Goal: Communication & Community: Share content

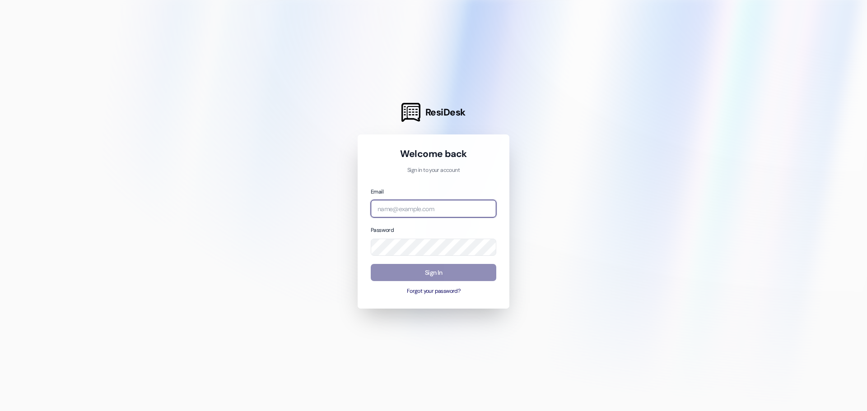
type input "[PERSON_NAME][EMAIL_ADDRESS][DOMAIN_NAME]"
click at [435, 272] on button "Sign In" at bounding box center [433, 273] width 125 height 18
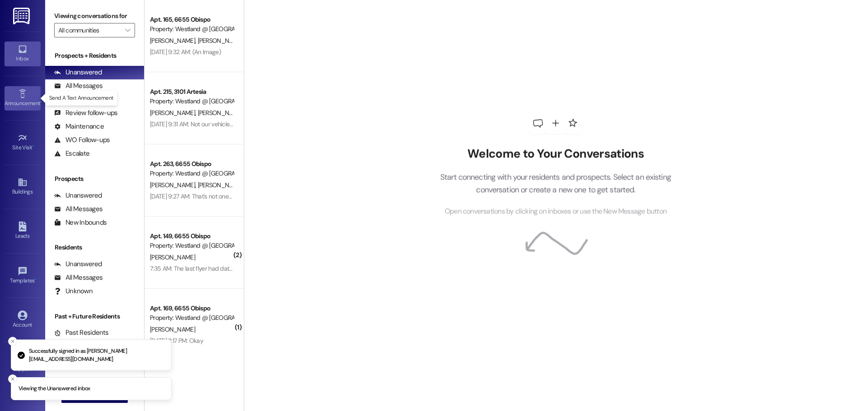
click at [23, 98] on icon at bounding box center [23, 94] width 10 height 10
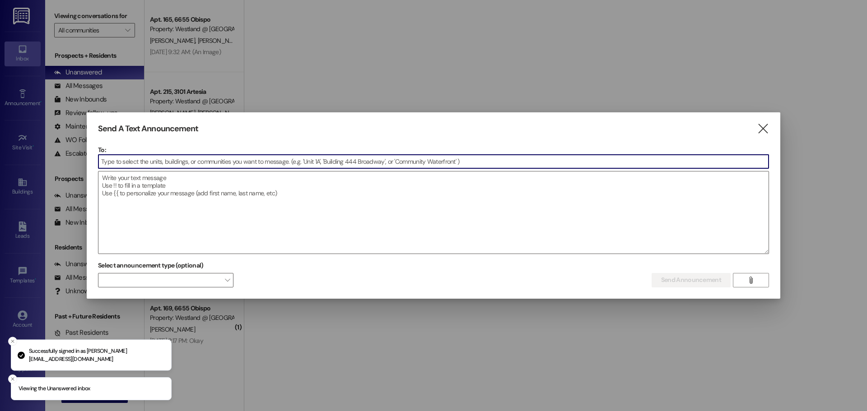
click at [348, 160] on input at bounding box center [433, 162] width 670 height 14
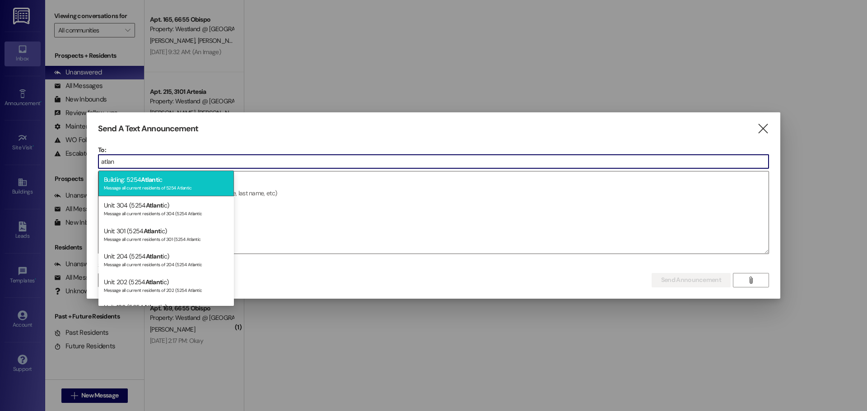
type input "atlan"
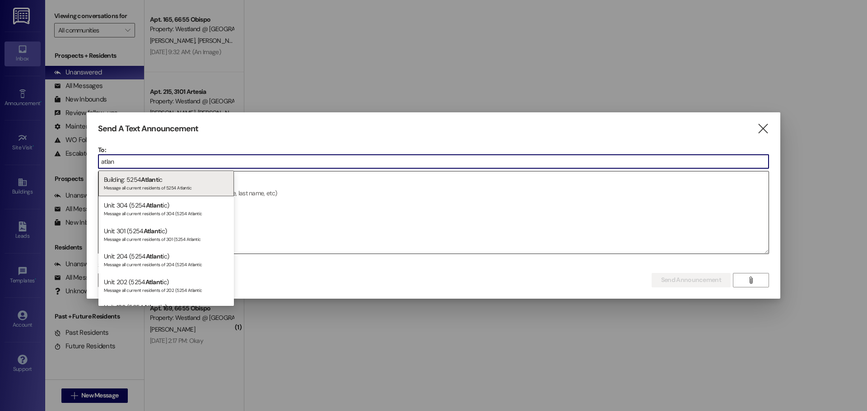
drag, startPoint x: 153, startPoint y: 175, endPoint x: 150, endPoint y: 178, distance: 4.8
click at [153, 175] on div "Building: 5254 Atlant ic Message all current residents of 5254 Atlantic" at bounding box center [165, 184] width 135 height 26
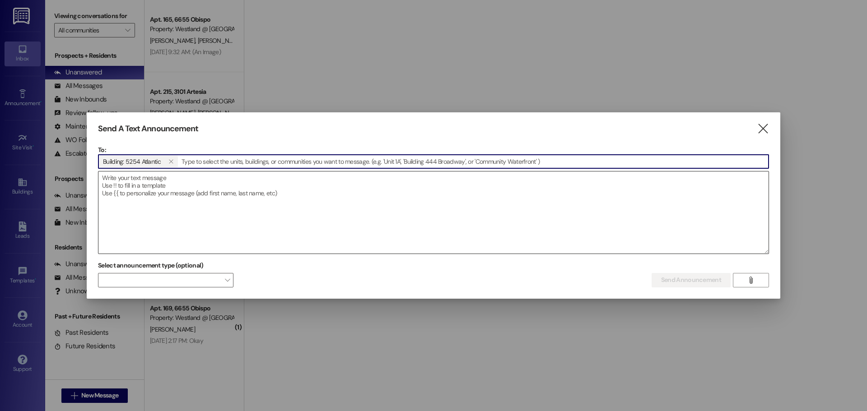
click at [149, 185] on textarea at bounding box center [433, 213] width 670 height 82
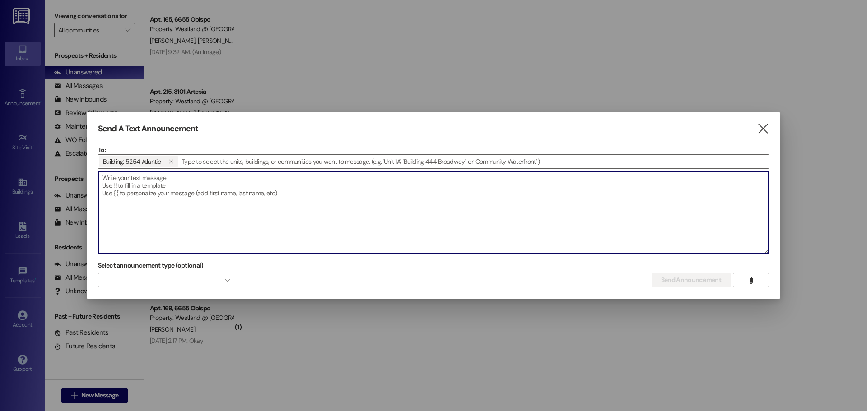
paste textarea "Dear Residents, This is an emergency water shut-off notice, effective immediate…"
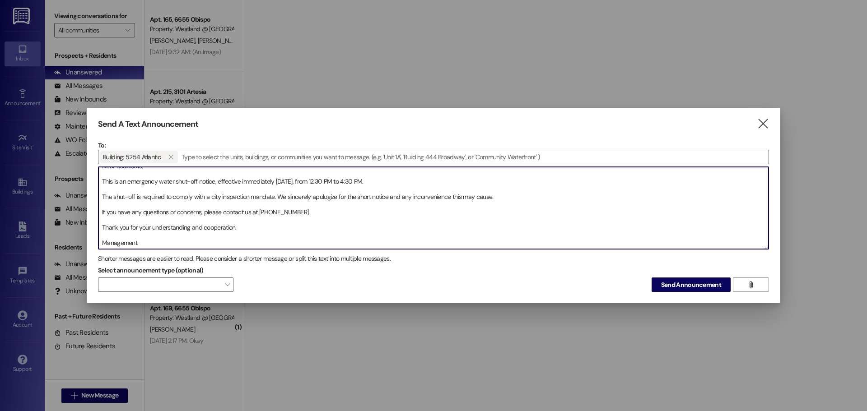
scroll to position [8, 0]
type textarea "Dear Residents, This is an emergency water shut-off notice, effective immediate…"
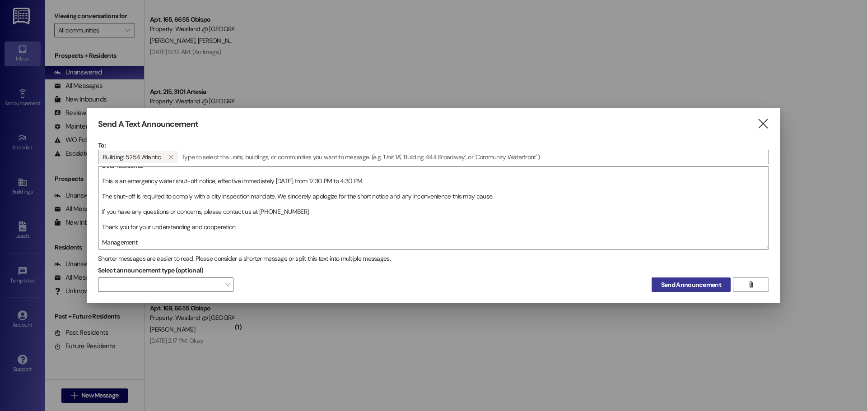
click at [665, 283] on span "Send Announcement" at bounding box center [691, 284] width 60 height 9
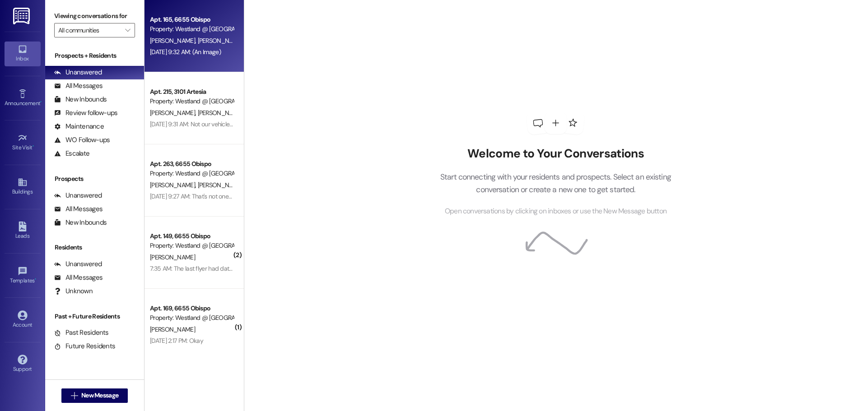
click at [182, 45] on div "[PERSON_NAME] [PERSON_NAME]" at bounding box center [191, 40] width 85 height 11
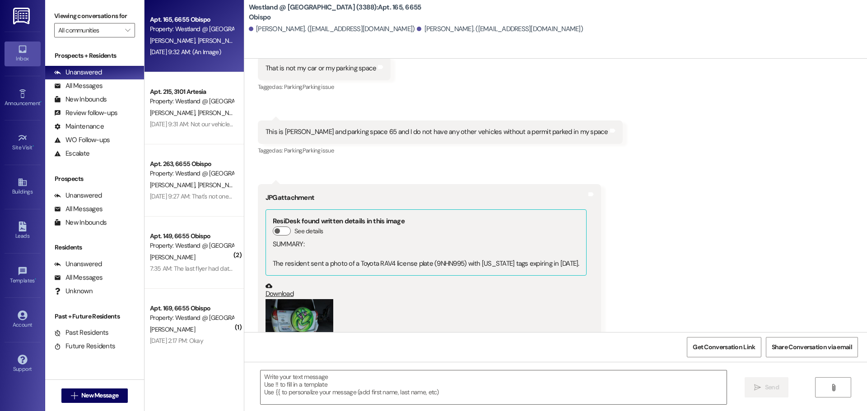
scroll to position [9106, 0]
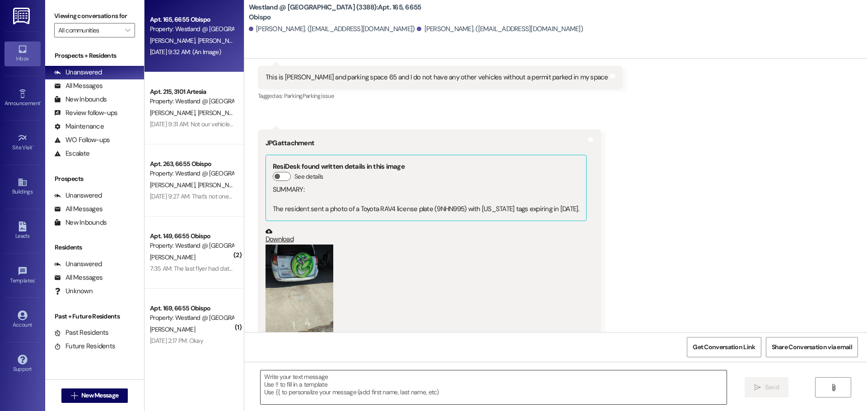
click at [347, 389] on textarea at bounding box center [493, 388] width 466 height 34
click at [18, 91] on icon at bounding box center [23, 94] width 10 height 10
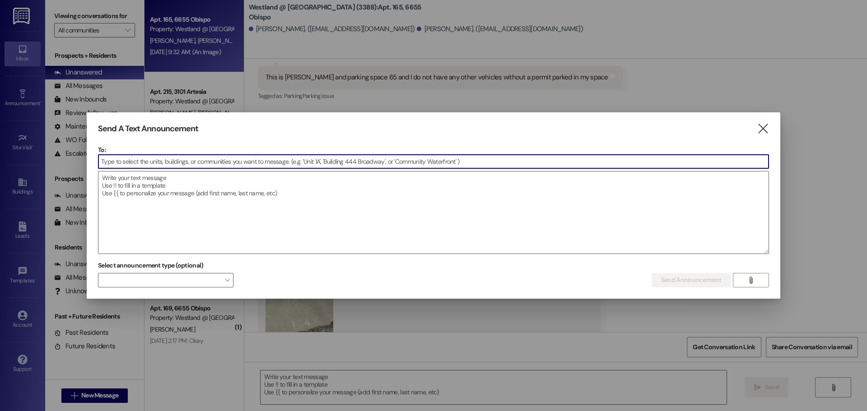
click at [188, 163] on input at bounding box center [433, 162] width 670 height 14
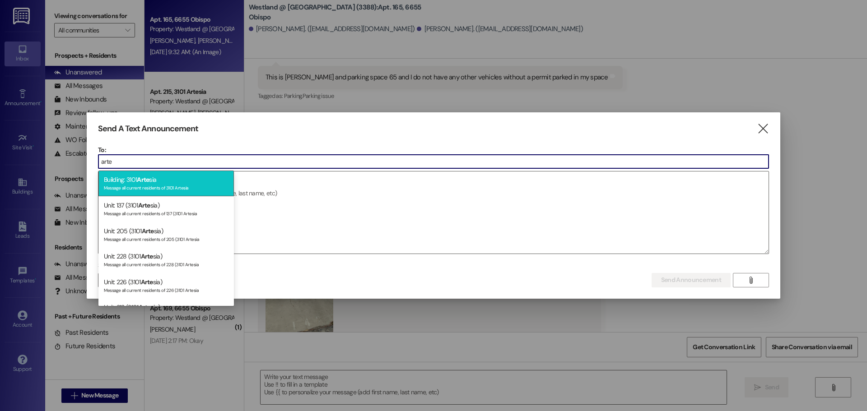
type input "arte"
click at [146, 180] on span "Arte" at bounding box center [143, 180] width 12 height 8
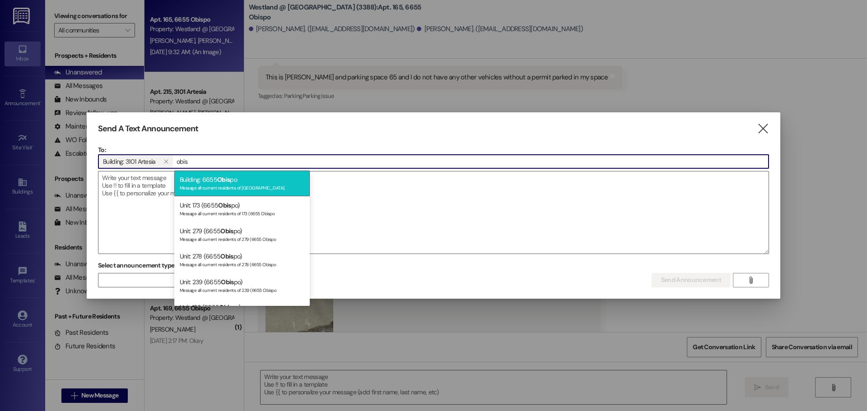
type input "obis"
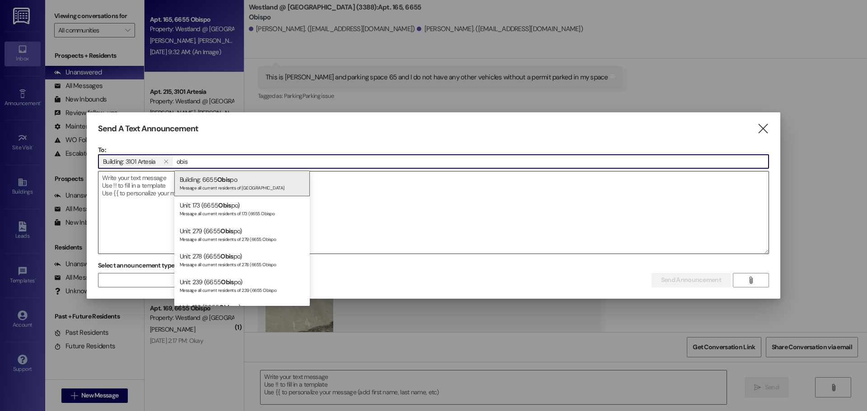
drag, startPoint x: 211, startPoint y: 176, endPoint x: 196, endPoint y: 182, distance: 15.8
click at [211, 176] on div "Building: 6655 Obis po Message all current residents of [GEOGRAPHIC_DATA]" at bounding box center [241, 184] width 135 height 26
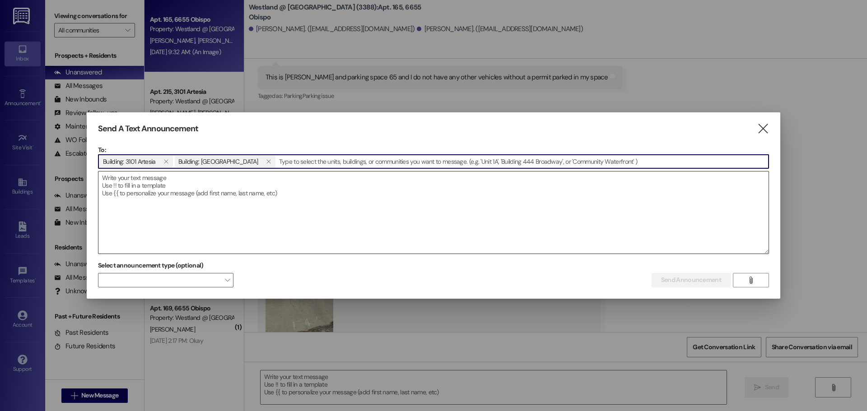
click at [189, 184] on textarea at bounding box center [433, 213] width 670 height 82
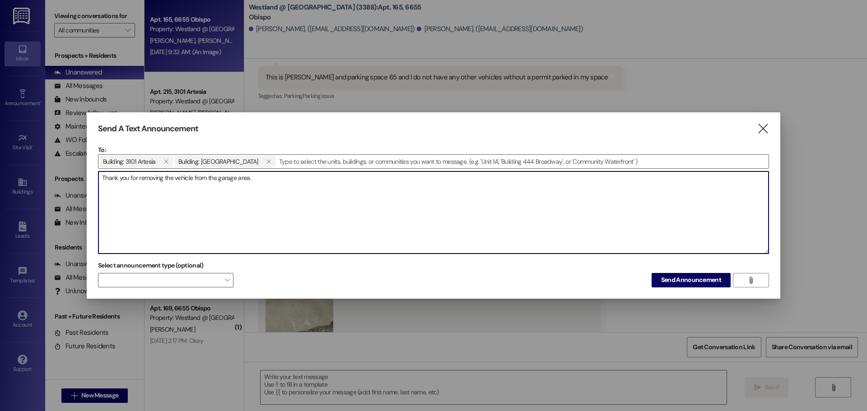
drag, startPoint x: 251, startPoint y: 179, endPoint x: 102, endPoint y: 182, distance: 149.9
click at [102, 182] on textarea "Thank you for removing the vehicle from the garage area." at bounding box center [433, 213] width 670 height 82
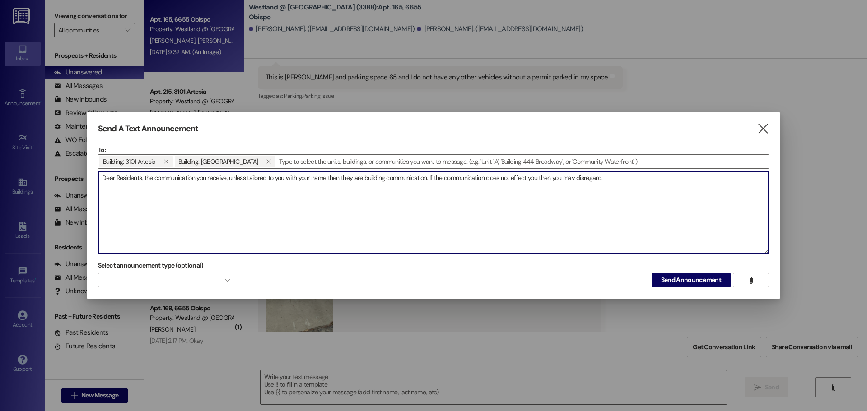
click at [515, 180] on textarea "Dear Residents, the communication you receive, unless tailored to you with your…" at bounding box center [433, 213] width 670 height 82
click at [605, 179] on textarea "Dear Residents, the communication you receive, unless tailored to you with your…" at bounding box center [433, 213] width 670 height 82
drag, startPoint x: 605, startPoint y: 179, endPoint x: 104, endPoint y: 181, distance: 500.6
click at [102, 181] on textarea "Dear Residents, the communication you receive, unless tailored to you with your…" at bounding box center [433, 213] width 670 height 82
type textarea "Dear Residents, the communication you receive, unless tailored to you with your…"
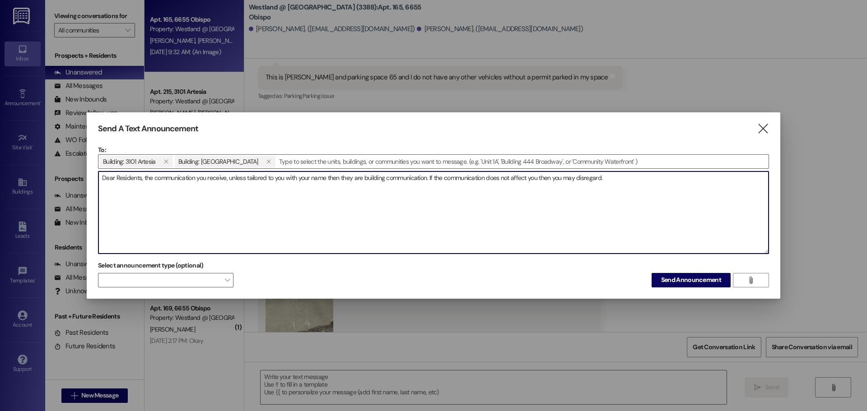
click at [579, 184] on textarea "Dear Residents, the communication you receive, unless tailored to you with your…" at bounding box center [433, 213] width 670 height 82
click at [627, 183] on textarea "Dear Residents, the communication you receive, unless tailored to you with your…" at bounding box center [433, 213] width 670 height 82
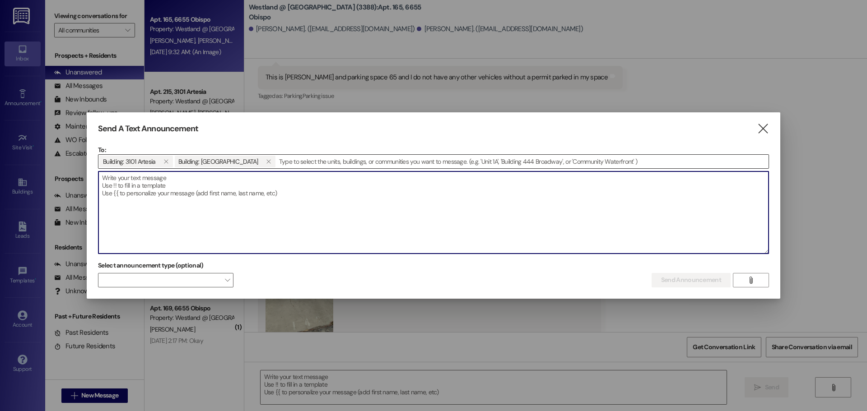
paste textarea "Dear Residents, Please note that any communication not specifically addressed t…"
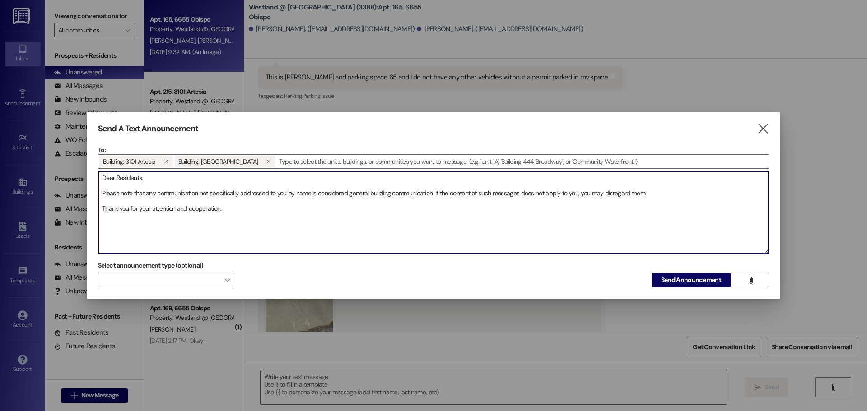
click at [102, 194] on textarea "Dear Residents, Please note that any communication not specifically addressed t…" at bounding box center [433, 213] width 670 height 82
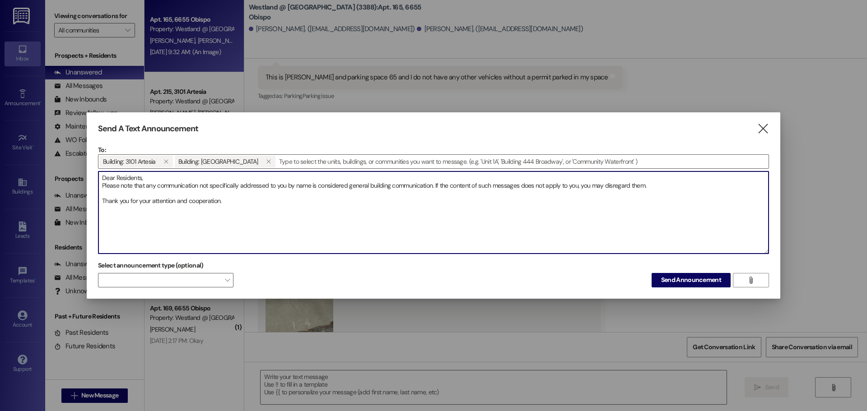
click at [236, 204] on textarea "Dear Residents, Please note that any communication not specifically addressed t…" at bounding box center [433, 213] width 670 height 82
drag, startPoint x: 102, startPoint y: 176, endPoint x: 216, endPoint y: 209, distance: 118.9
click at [216, 209] on textarea "Dear Residents, Please note that any communication not specifically addressed t…" at bounding box center [433, 213] width 670 height 82
type textarea "Dear Residents, Please note that any communication not specifically addressed t…"
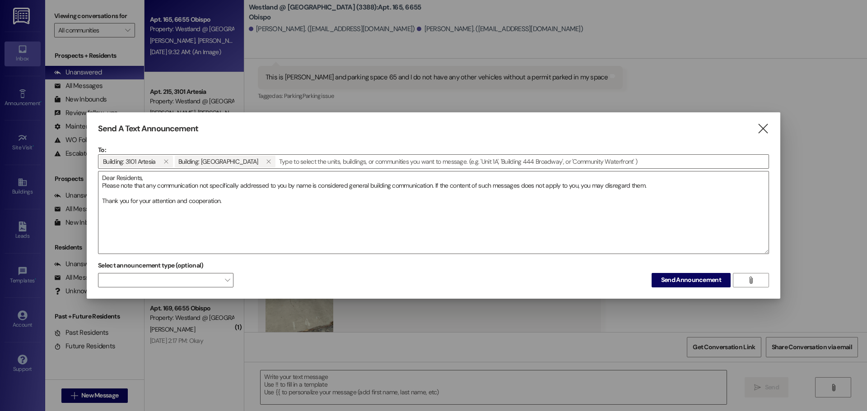
click at [761, 124] on icon "" at bounding box center [763, 128] width 12 height 9
